Goal: Find specific page/section: Find specific page/section

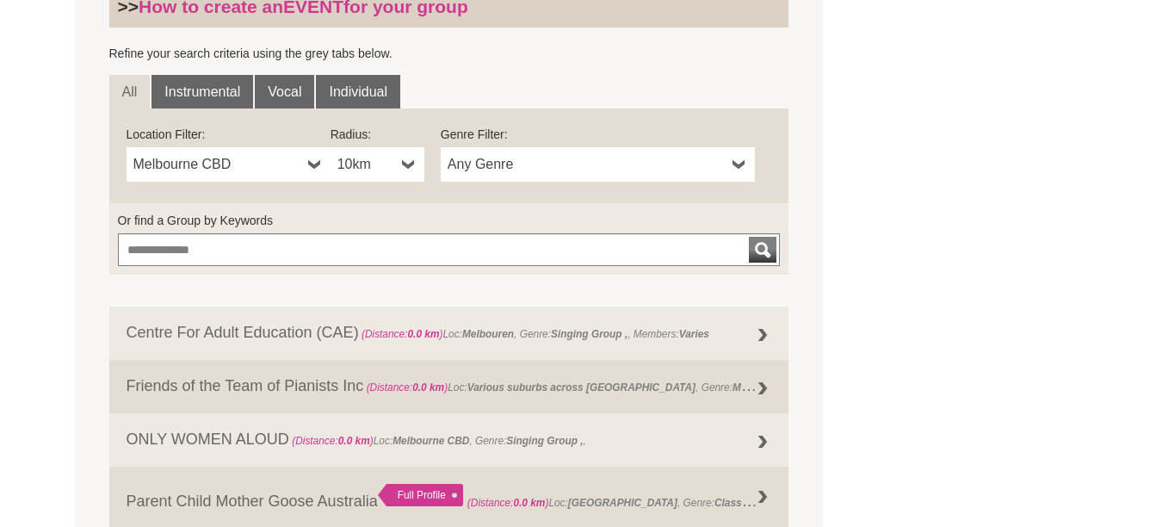
scroll to position [602, 0]
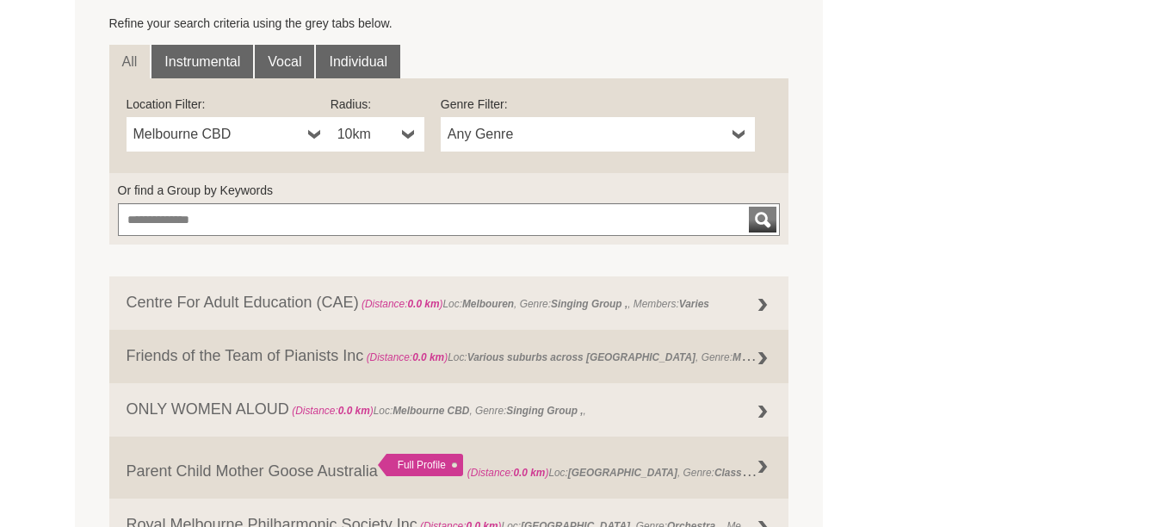
click at [306, 134] on link "Melbourne CBD" at bounding box center [229, 134] width 204 height 34
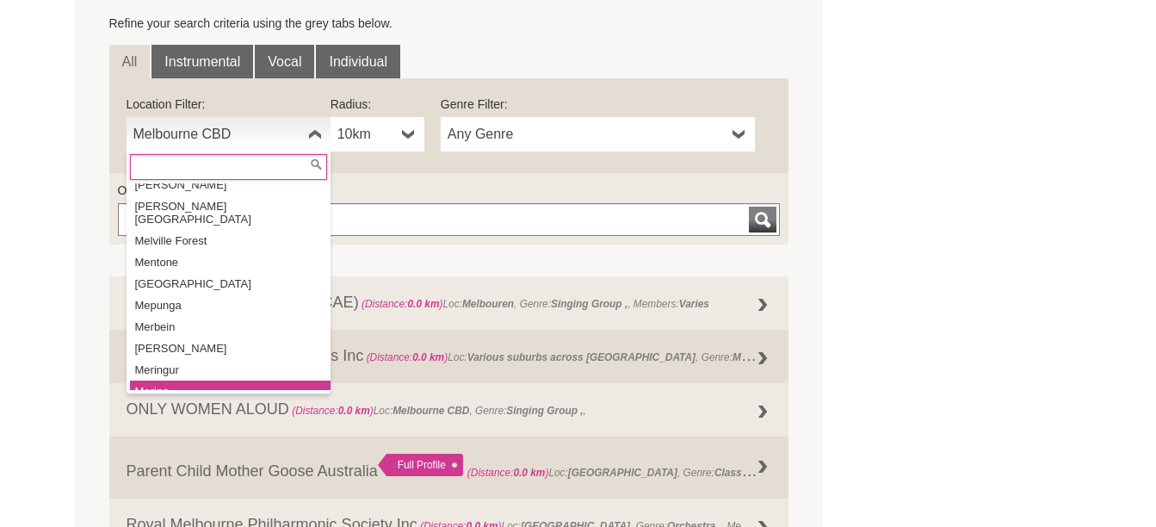
scroll to position [20428, 0]
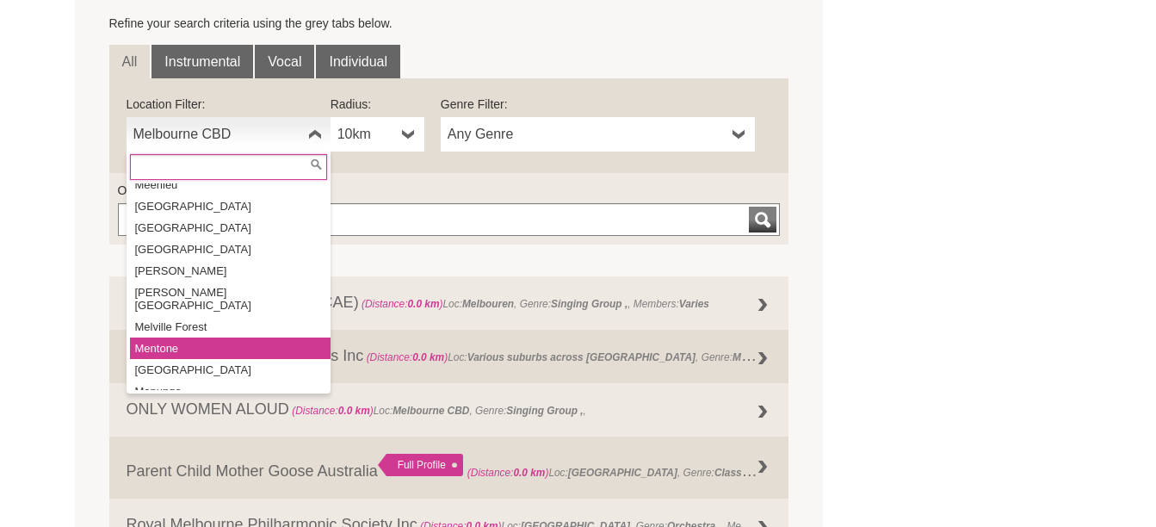
click at [188, 337] on li "Mentone" at bounding box center [230, 348] width 201 height 22
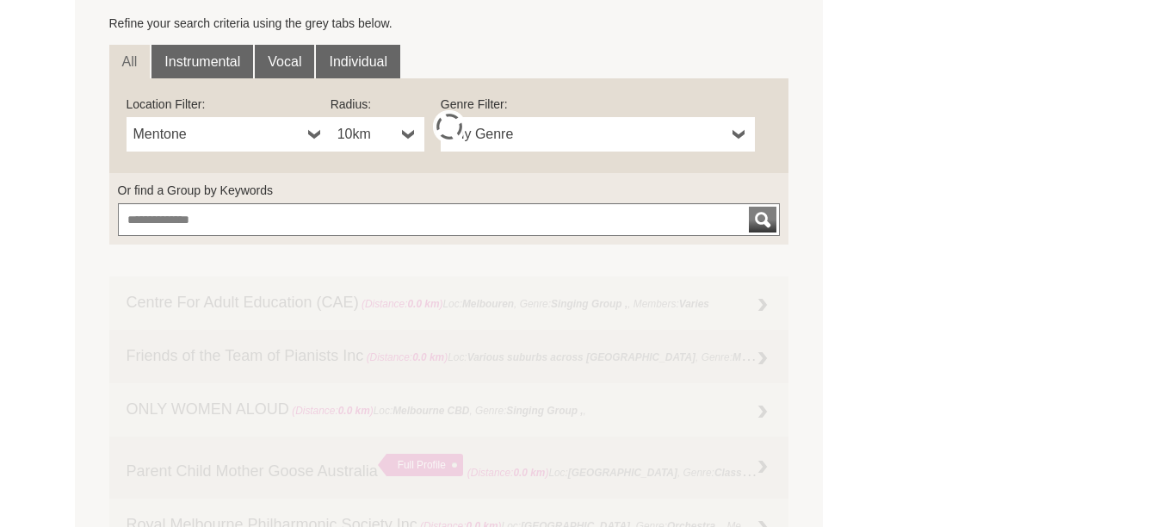
click at [403, 127] on b at bounding box center [409, 134] width 14 height 34
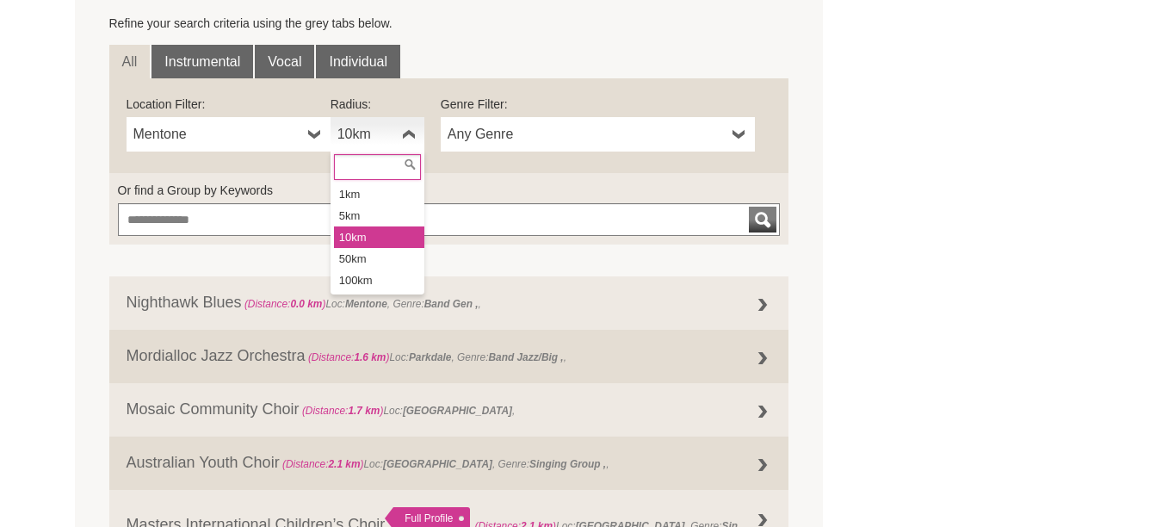
click at [355, 229] on li "10km" at bounding box center [379, 237] width 90 height 22
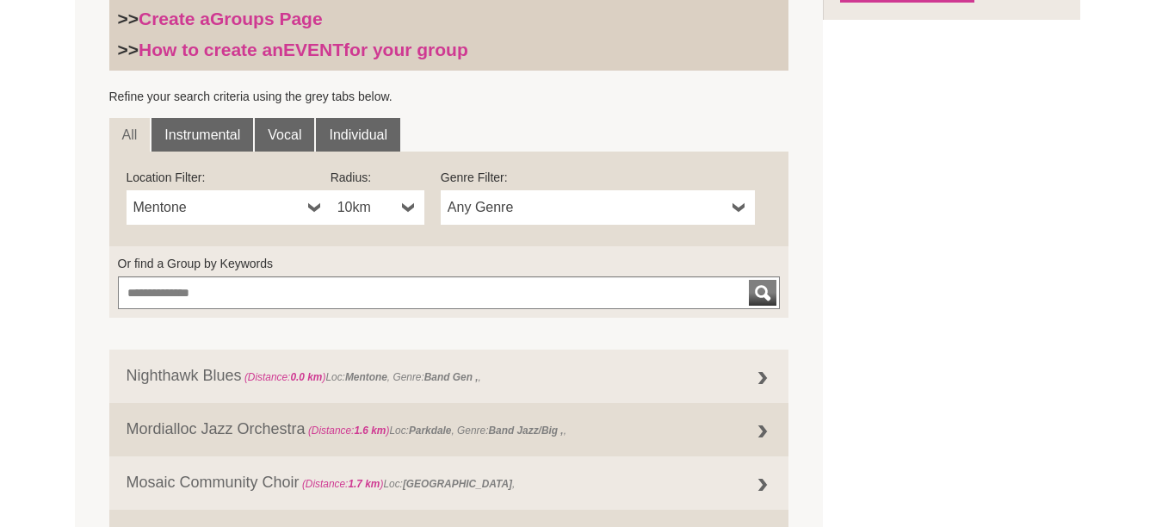
scroll to position [430, 0]
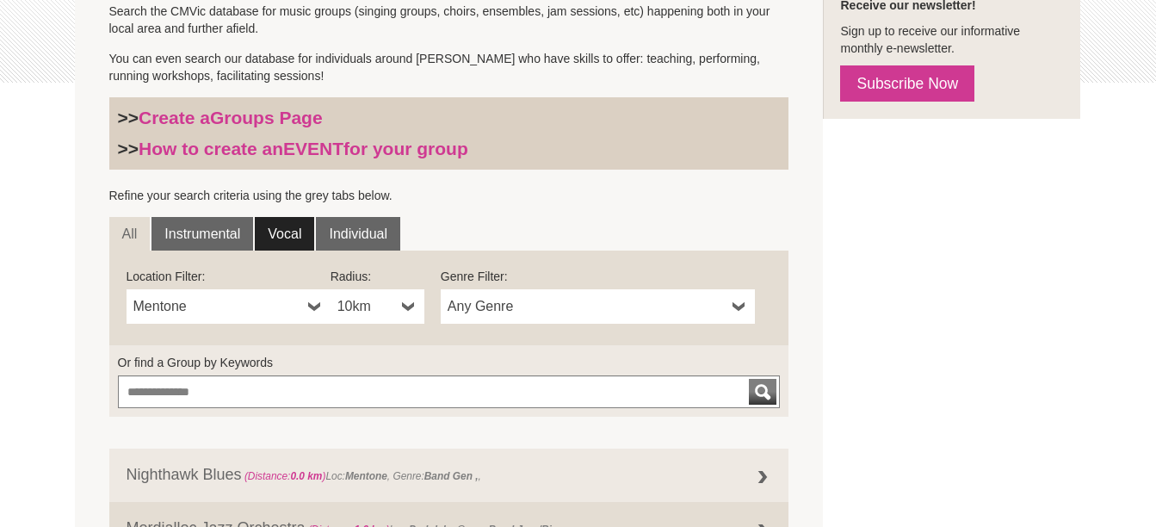
click at [282, 238] on link "Vocal" at bounding box center [284, 234] width 59 height 34
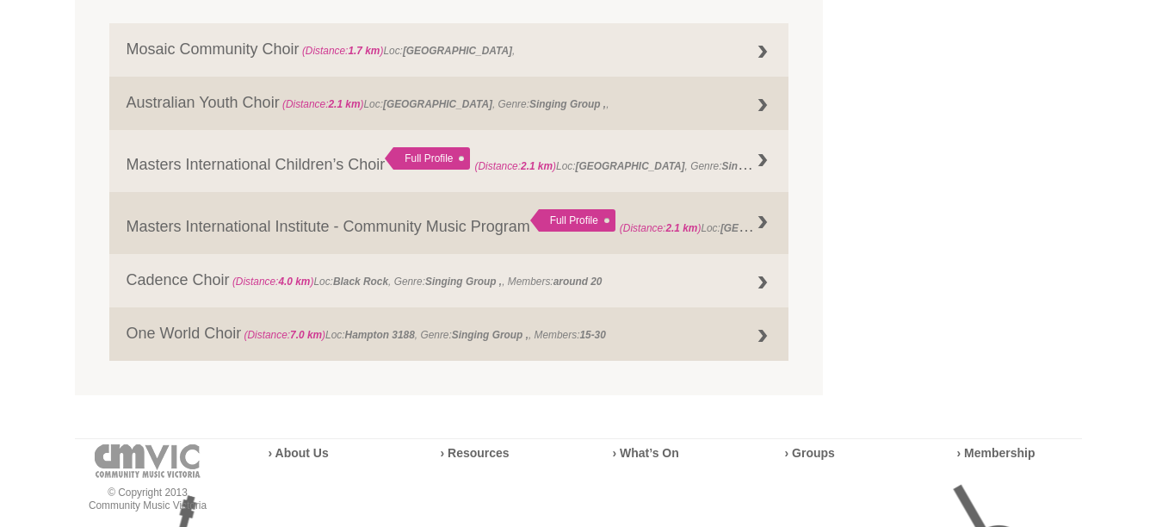
scroll to position [861, 0]
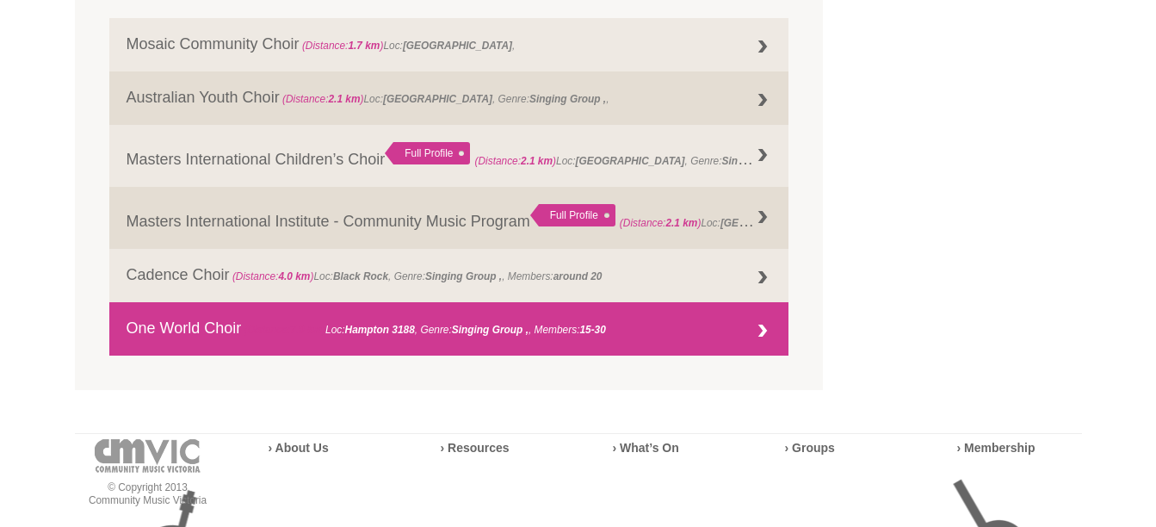
click at [411, 313] on link "One World Choir (Distance: 7.0 km ) Loc: Hampton 3188 , Genre: Singing Group , …" at bounding box center [449, 328] width 680 height 53
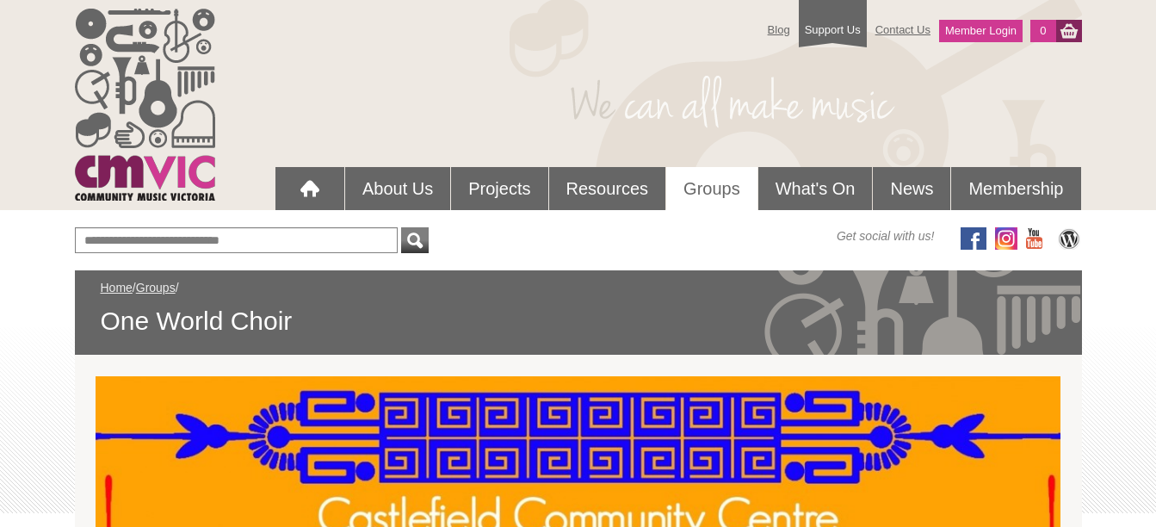
scroll to position [602, 0]
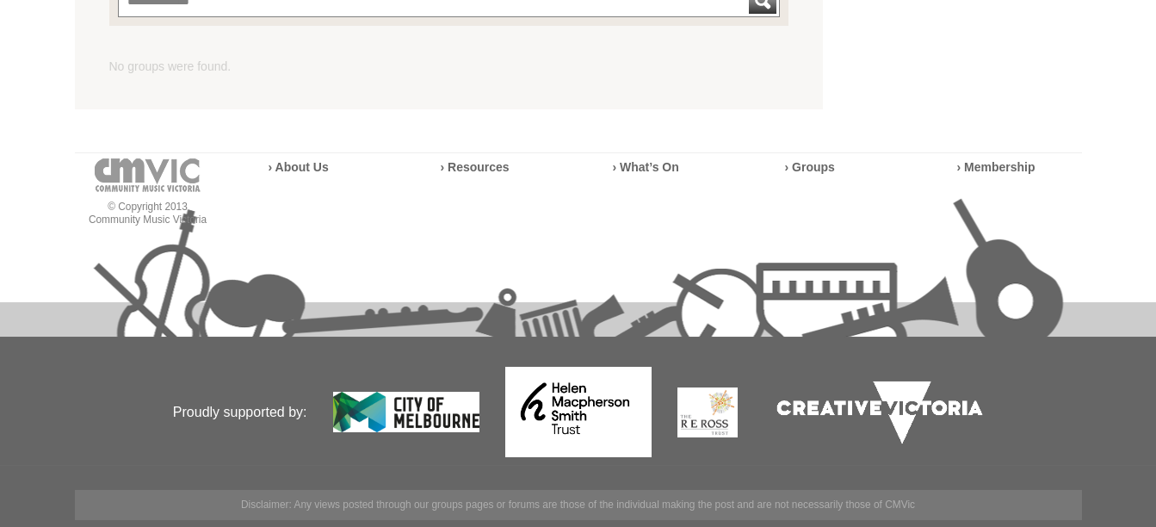
scroll to position [821, 0]
